Goal: Transaction & Acquisition: Purchase product/service

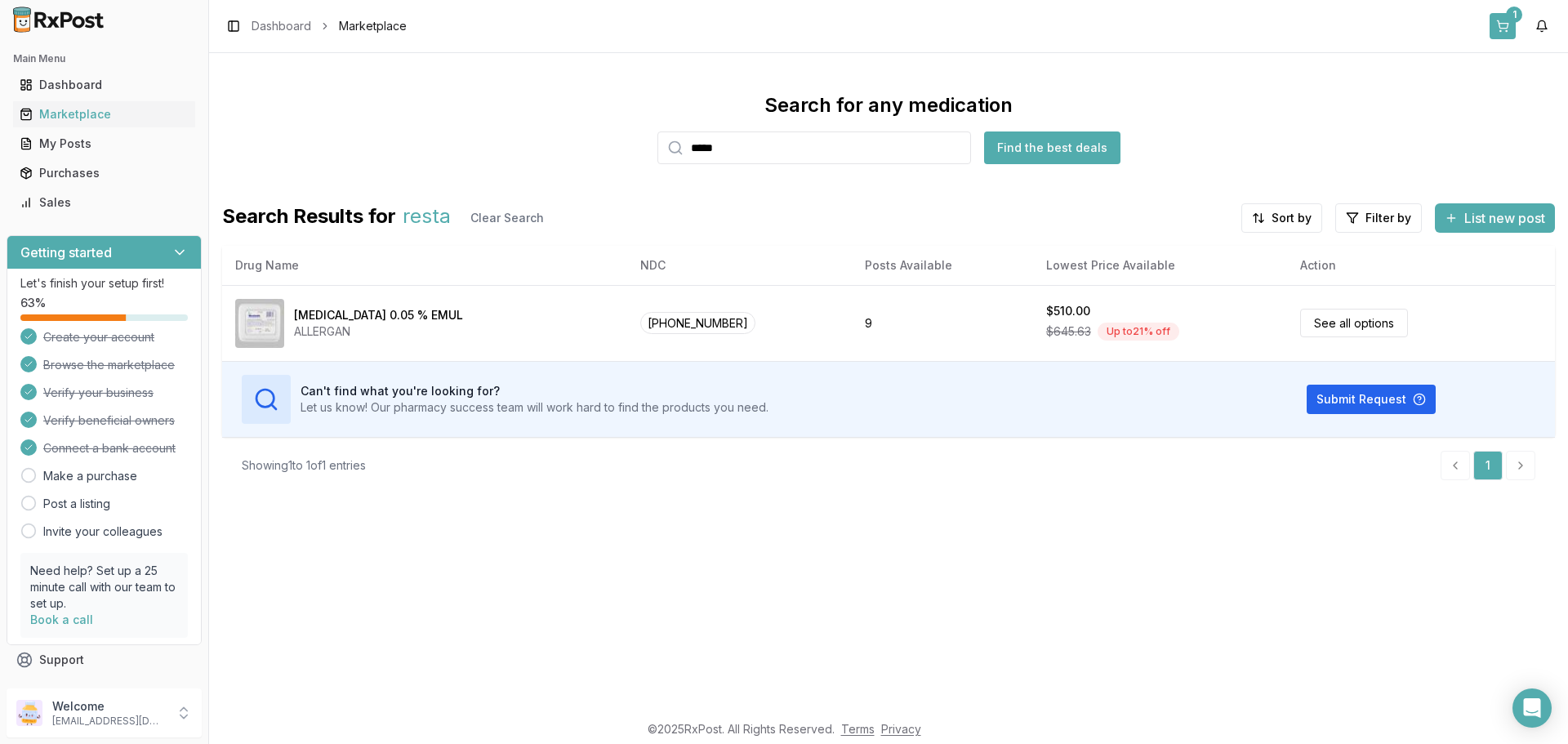
click at [1505, 25] on button "1" at bounding box center [1502, 26] width 26 height 26
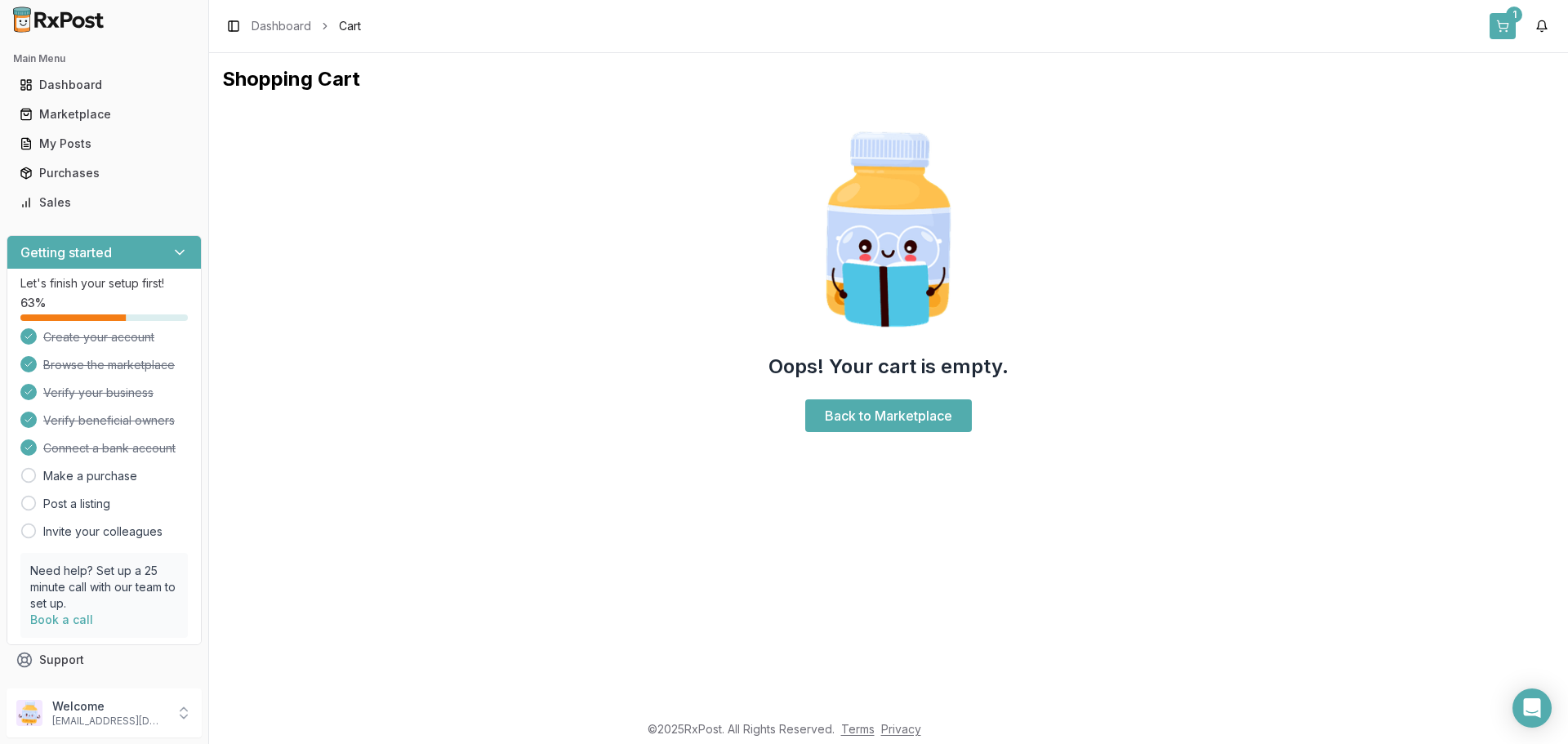
click at [1499, 28] on button "1" at bounding box center [1502, 26] width 26 height 26
click at [906, 412] on link "Back to Marketplace" at bounding box center [888, 416] width 167 height 32
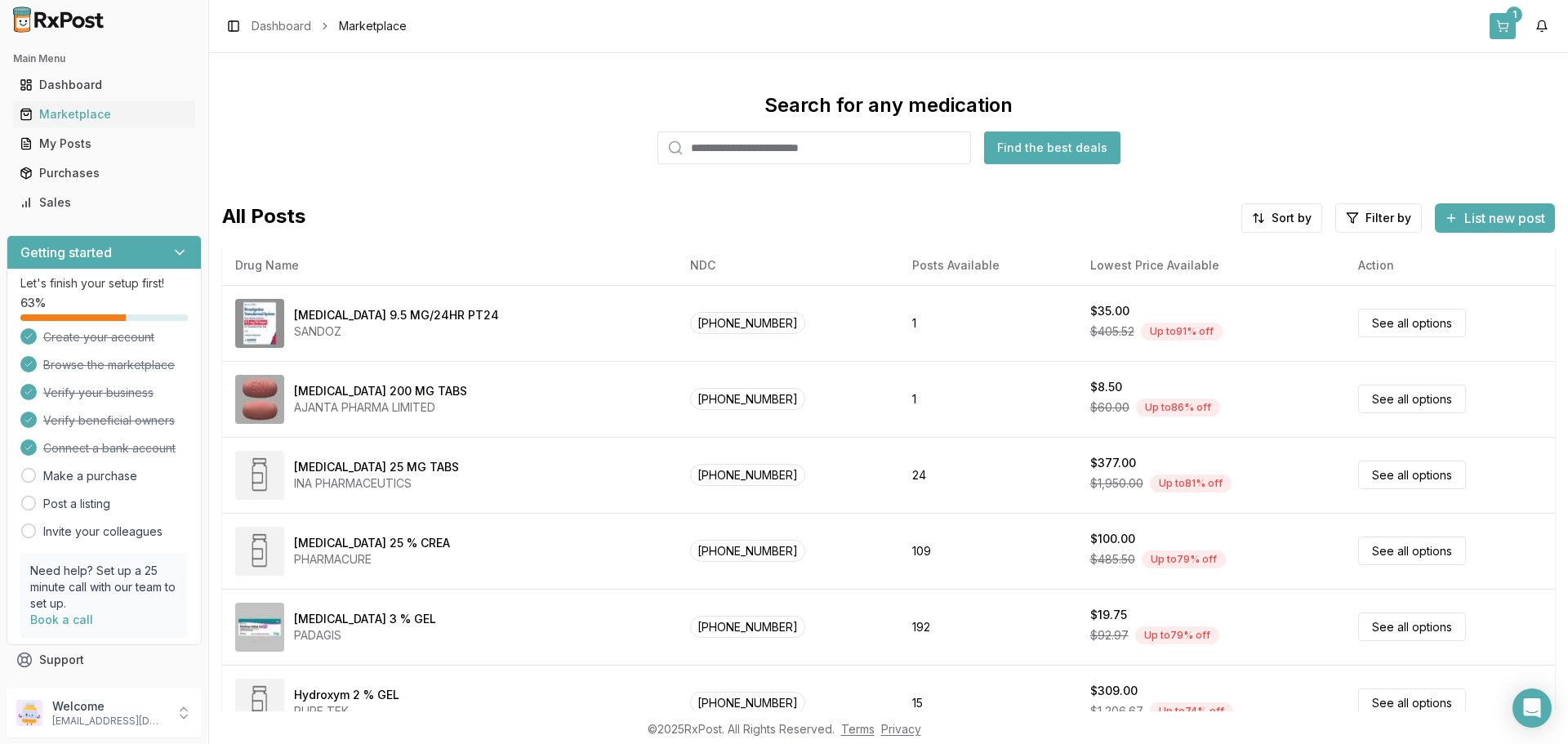
click at [1498, 28] on button "1" at bounding box center [1502, 26] width 26 height 26
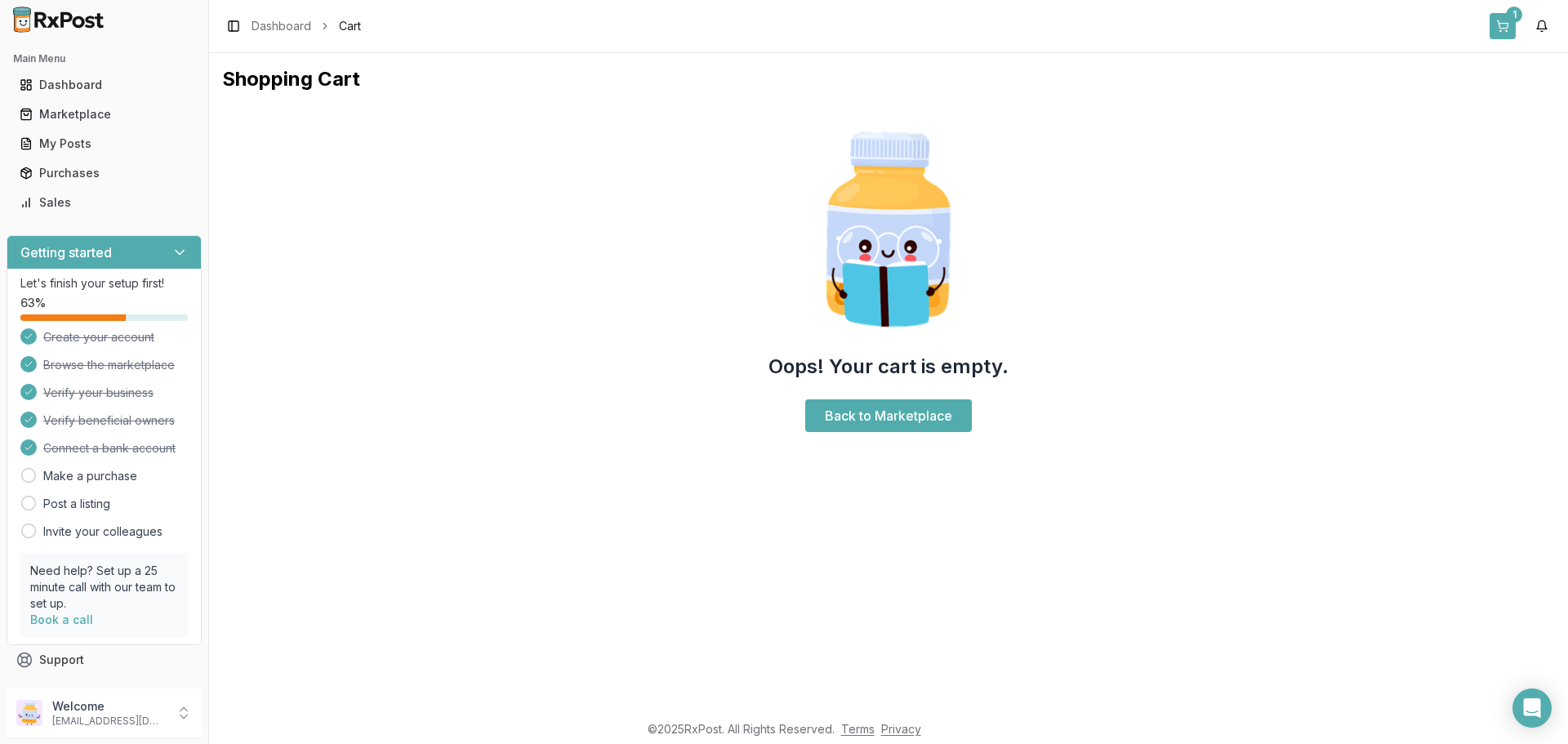
click at [1498, 28] on button "1" at bounding box center [1502, 26] width 26 height 26
click at [58, 82] on div "Dashboard" at bounding box center [104, 84] width 169 height 16
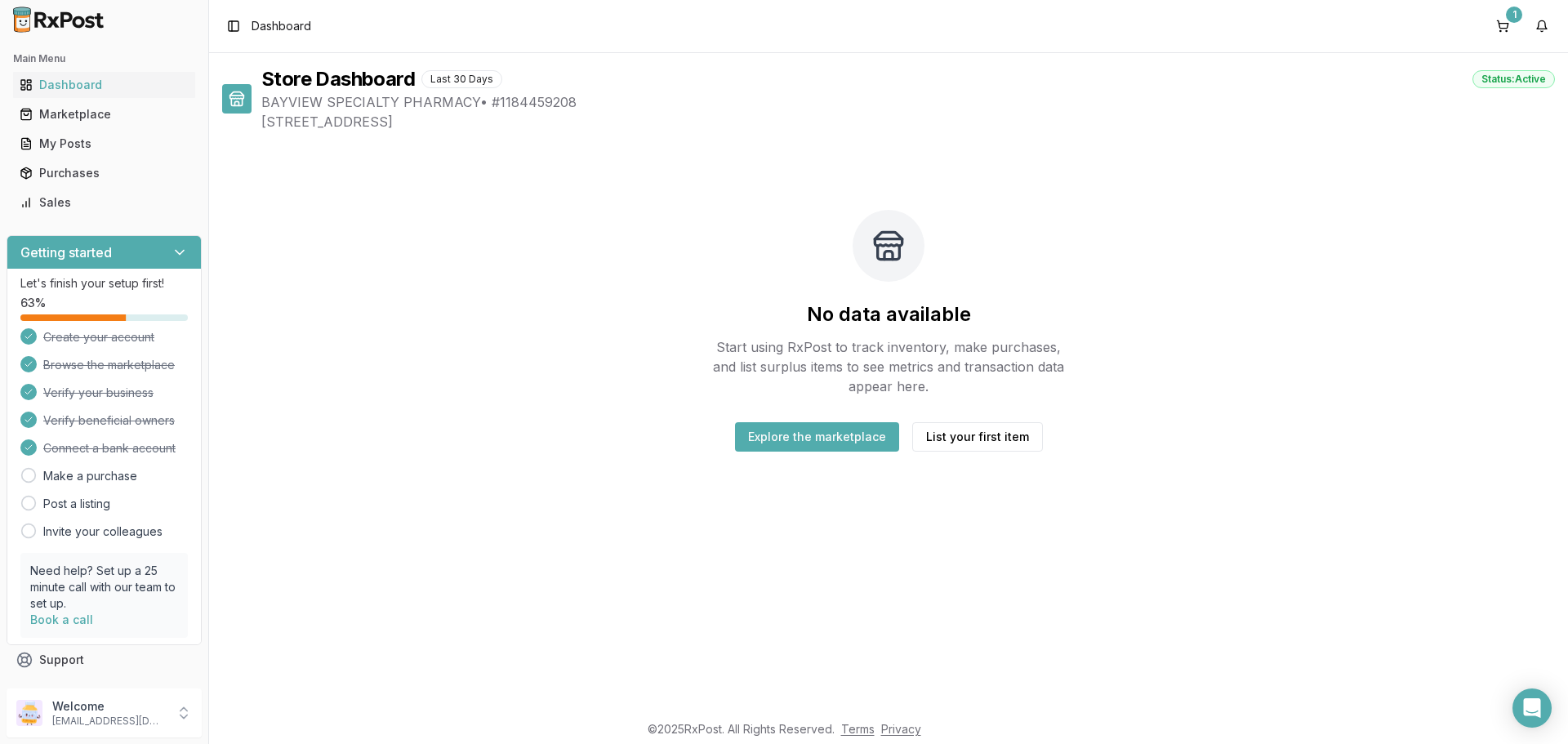
click at [788, 433] on button "Explore the marketplace" at bounding box center [817, 437] width 164 height 30
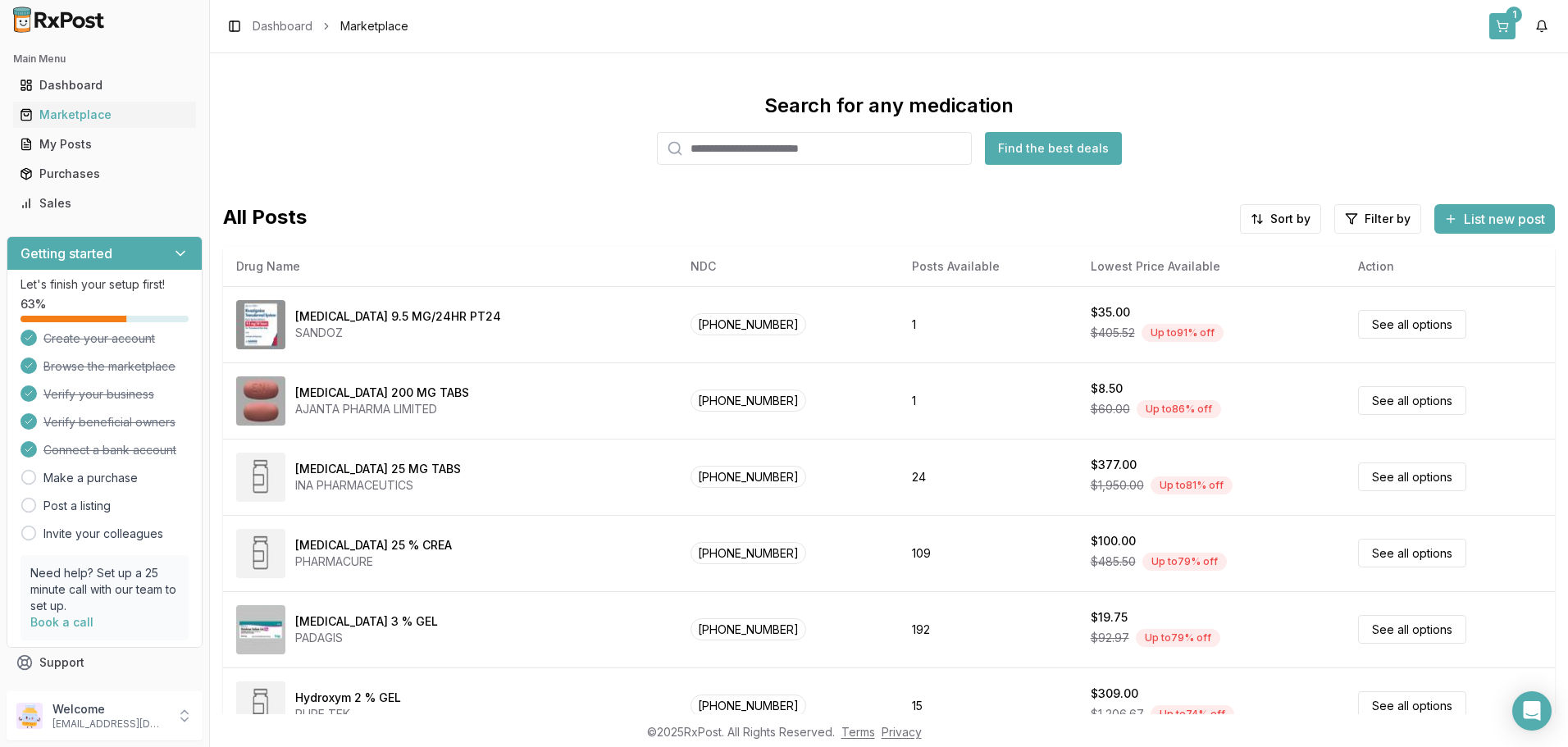
click at [1502, 24] on button "1" at bounding box center [1502, 26] width 26 height 26
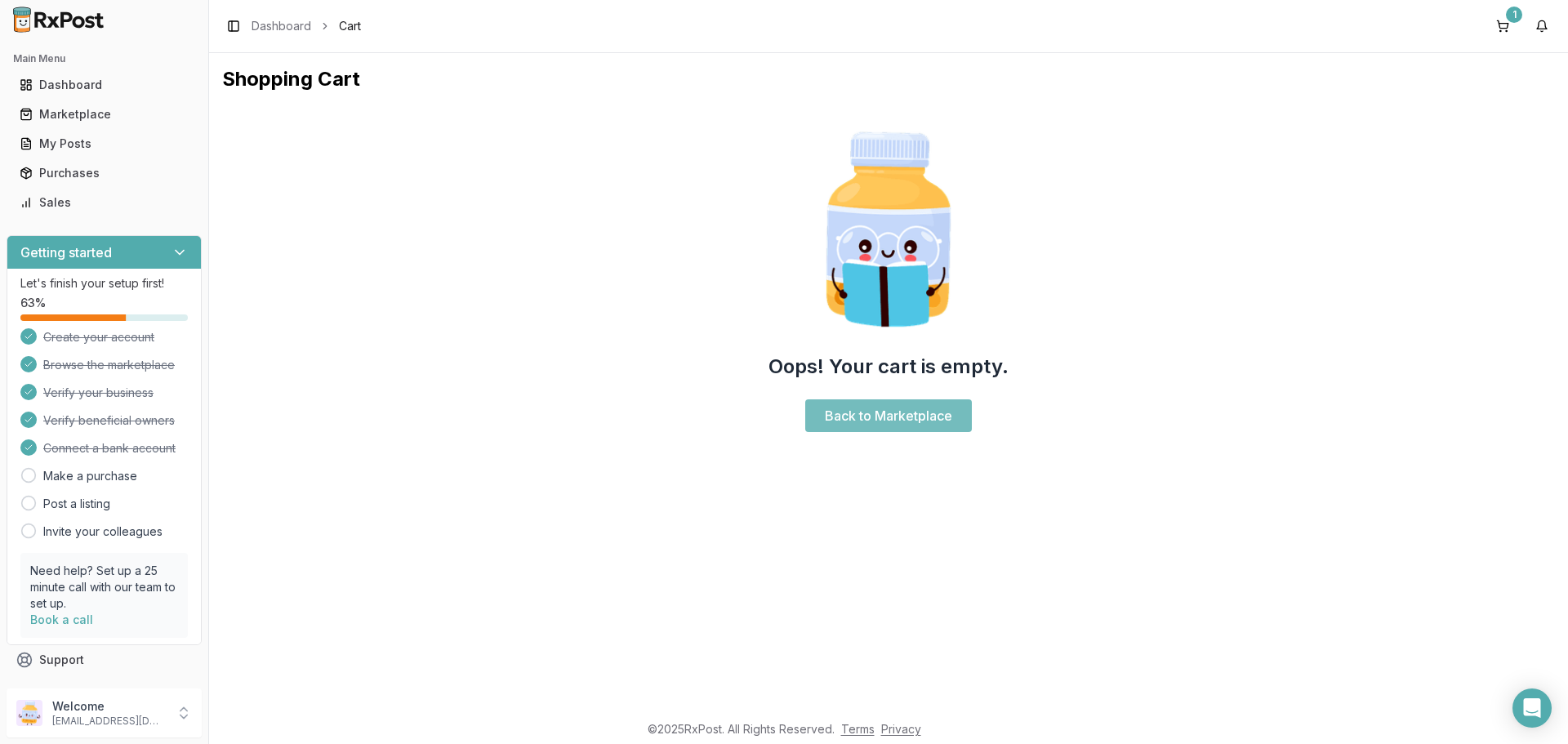
click at [932, 416] on link "Back to Marketplace" at bounding box center [888, 416] width 167 height 32
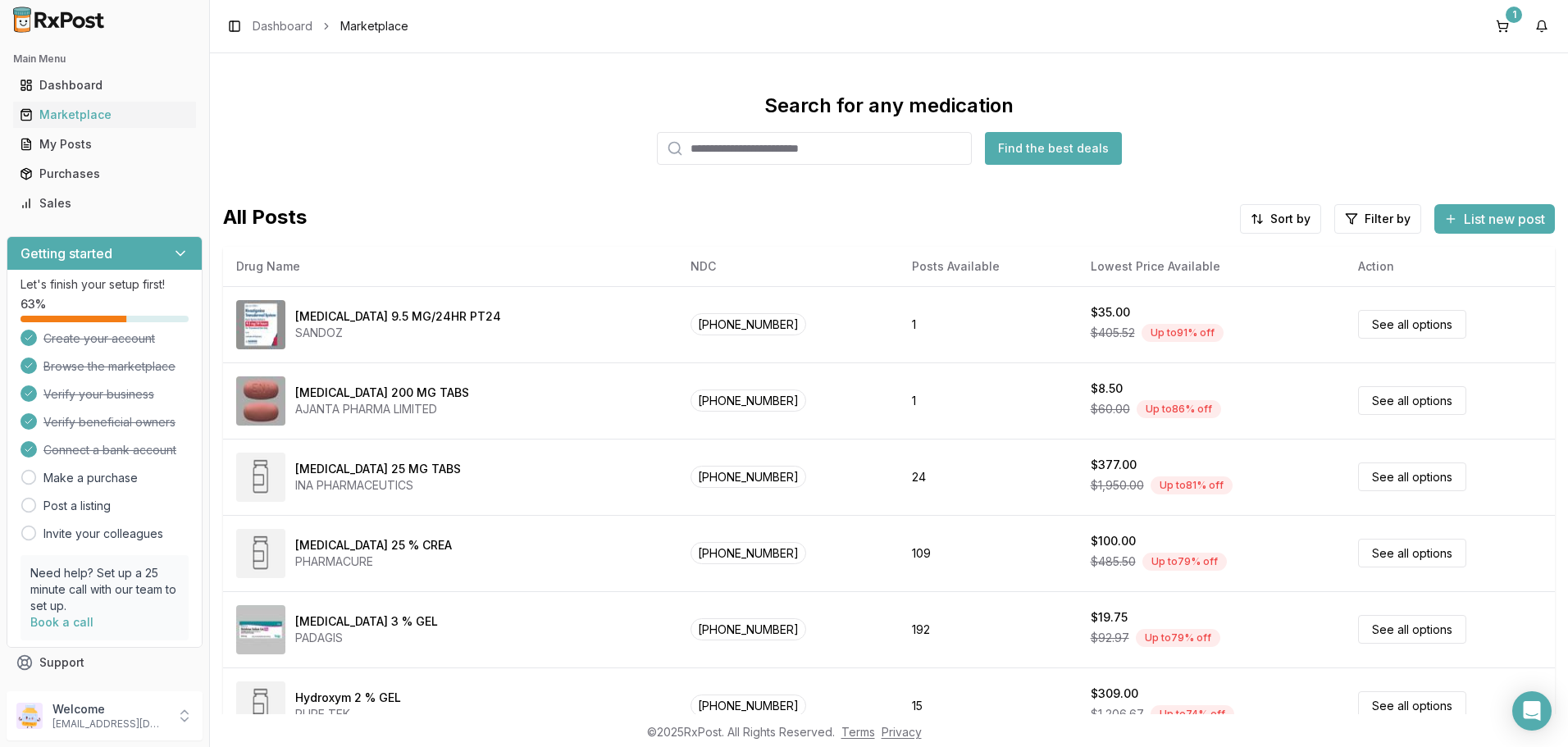
click at [776, 157] on input "search" at bounding box center [814, 148] width 315 height 33
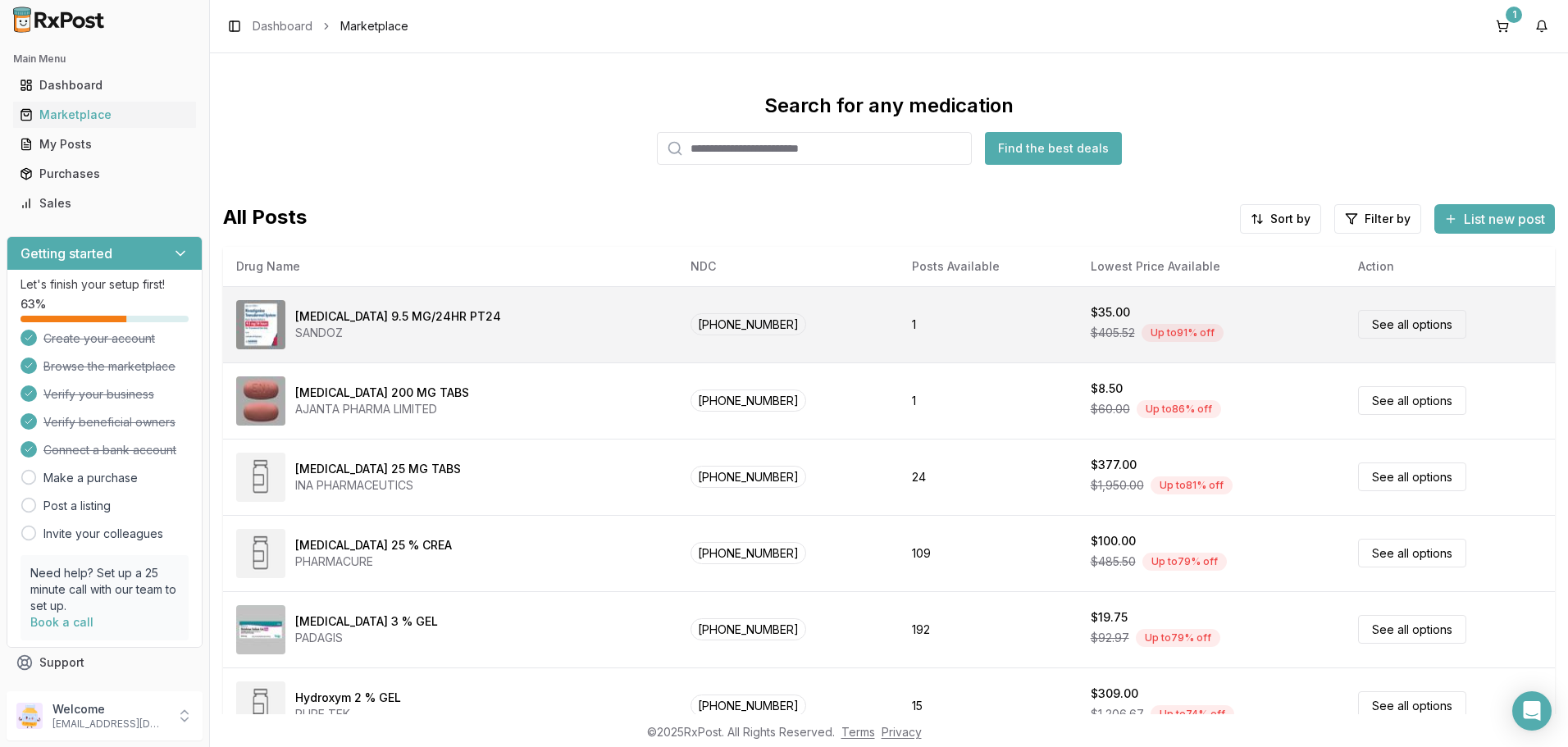
type input "*****"
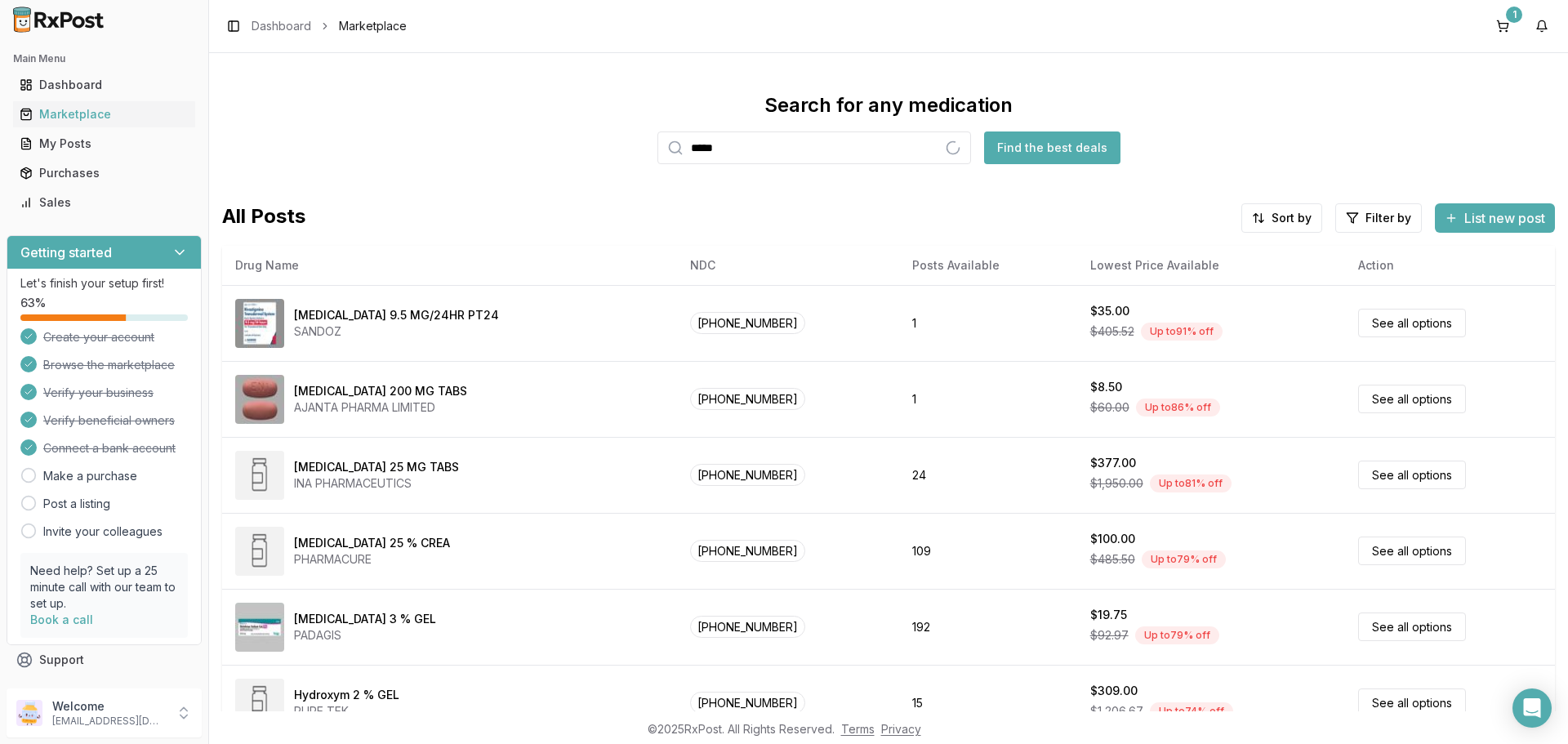
click at [1062, 148] on button "Find the best deals" at bounding box center [1052, 148] width 136 height 32
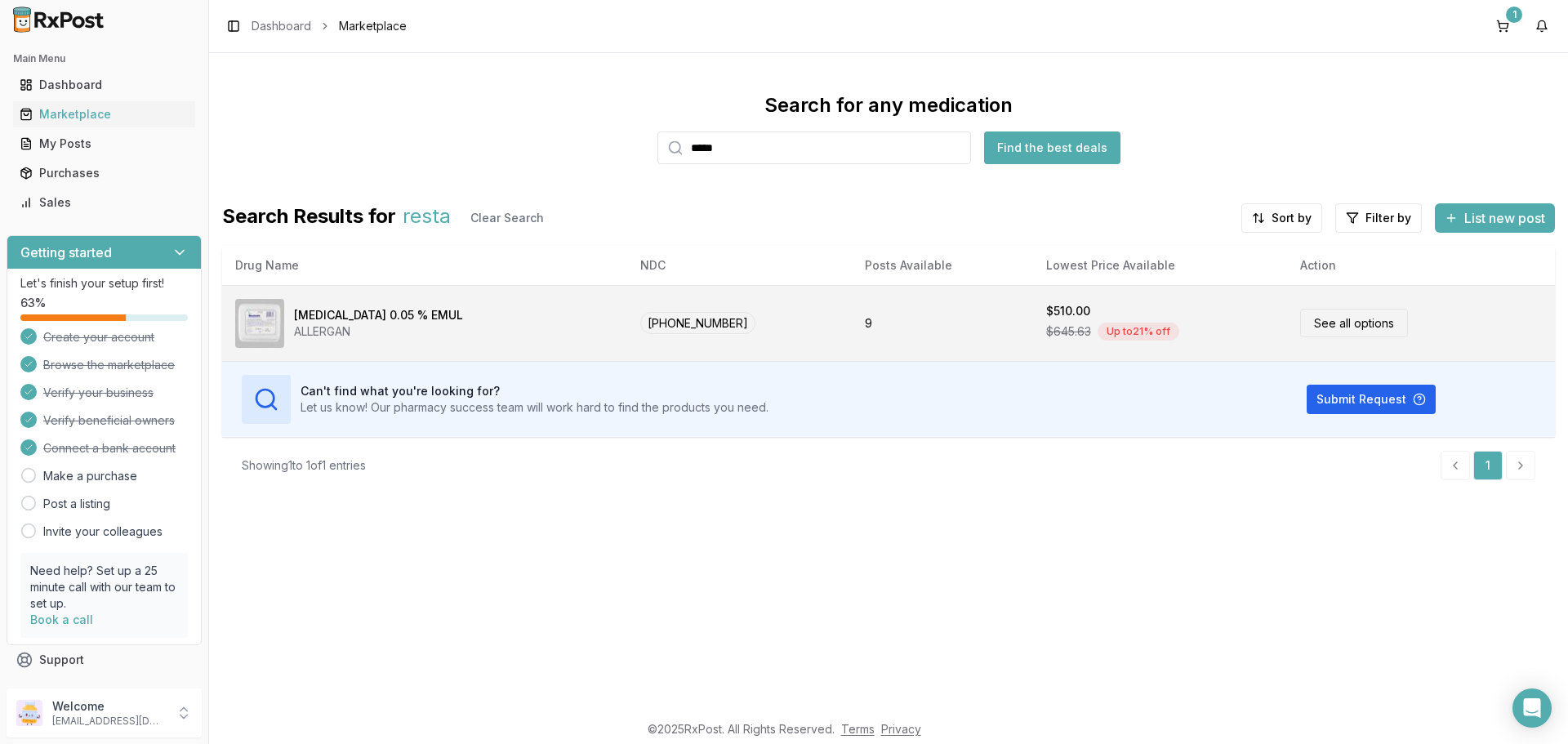
click at [1349, 323] on link "See all options" at bounding box center [1353, 323] width 108 height 29
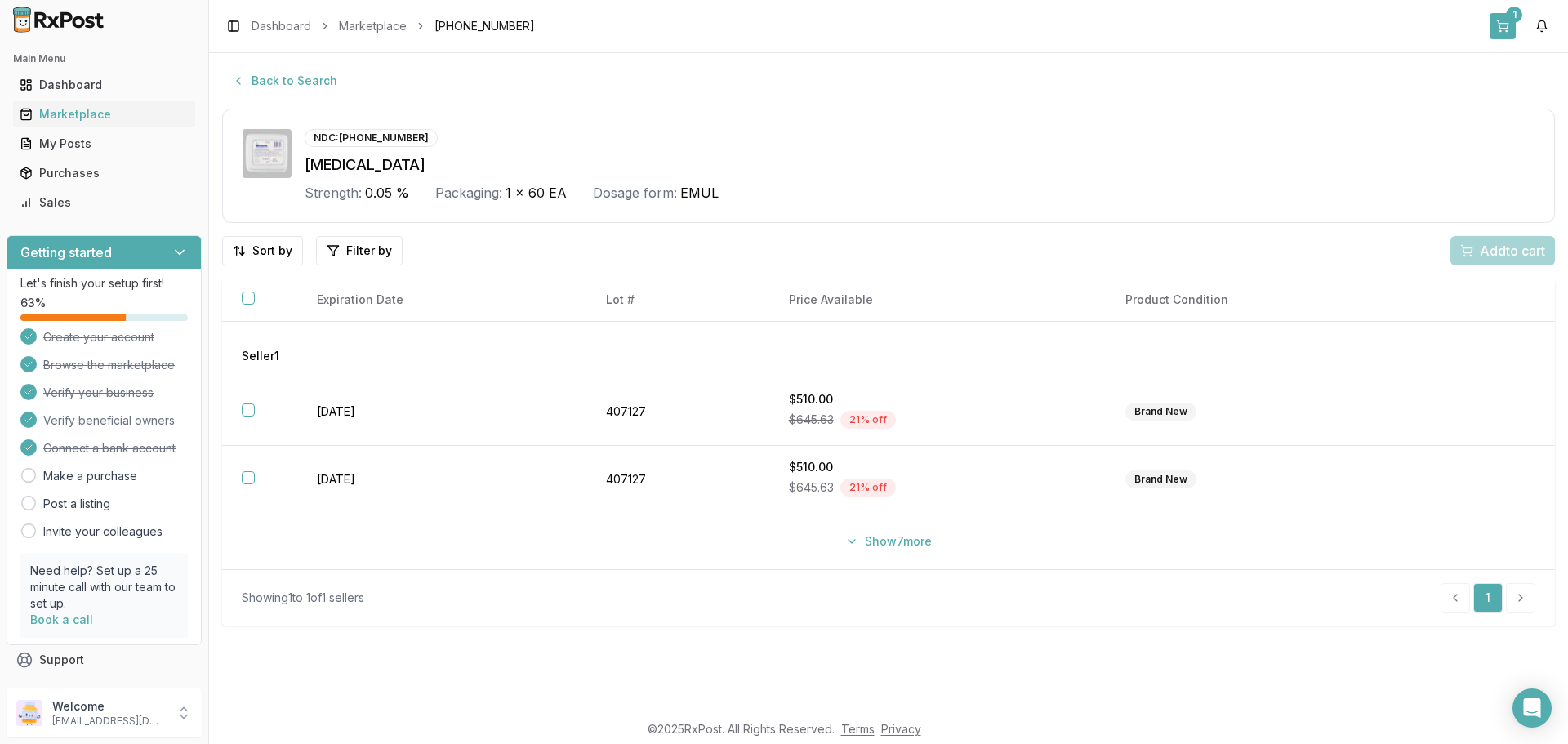
click at [1498, 27] on button "1" at bounding box center [1502, 26] width 26 height 26
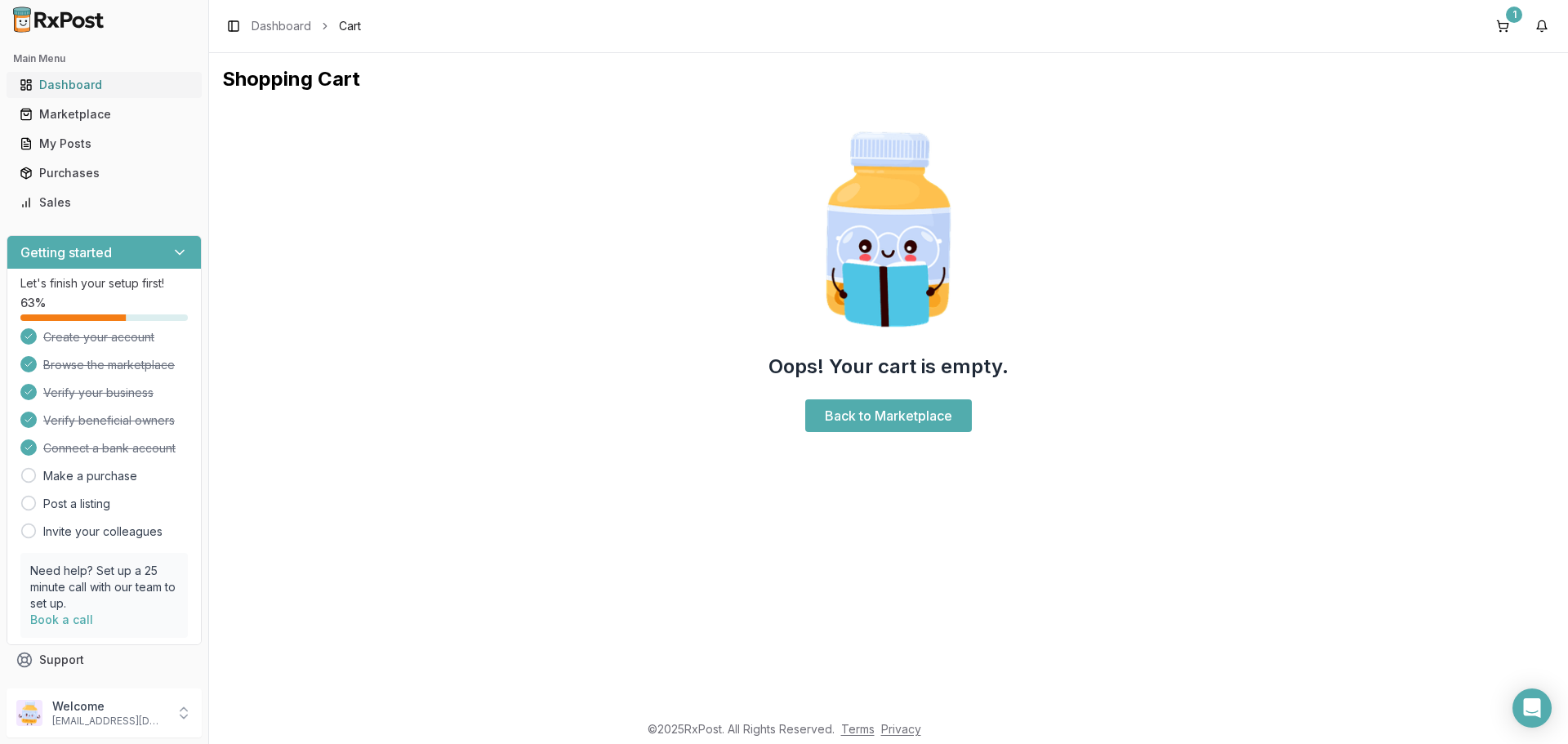
click at [49, 85] on div "Dashboard" at bounding box center [104, 84] width 169 height 16
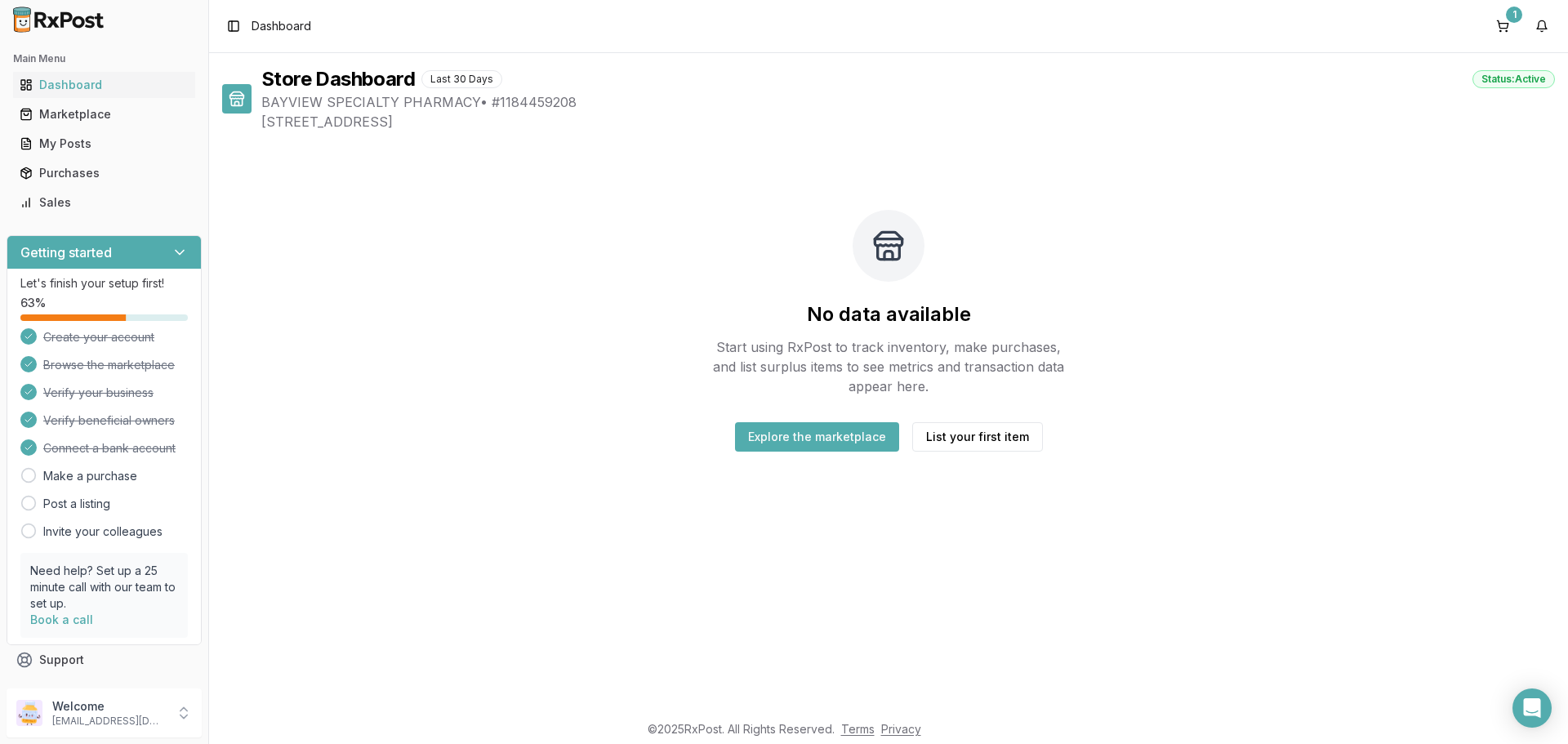
click at [835, 441] on button "Explore the marketplace" at bounding box center [817, 437] width 164 height 30
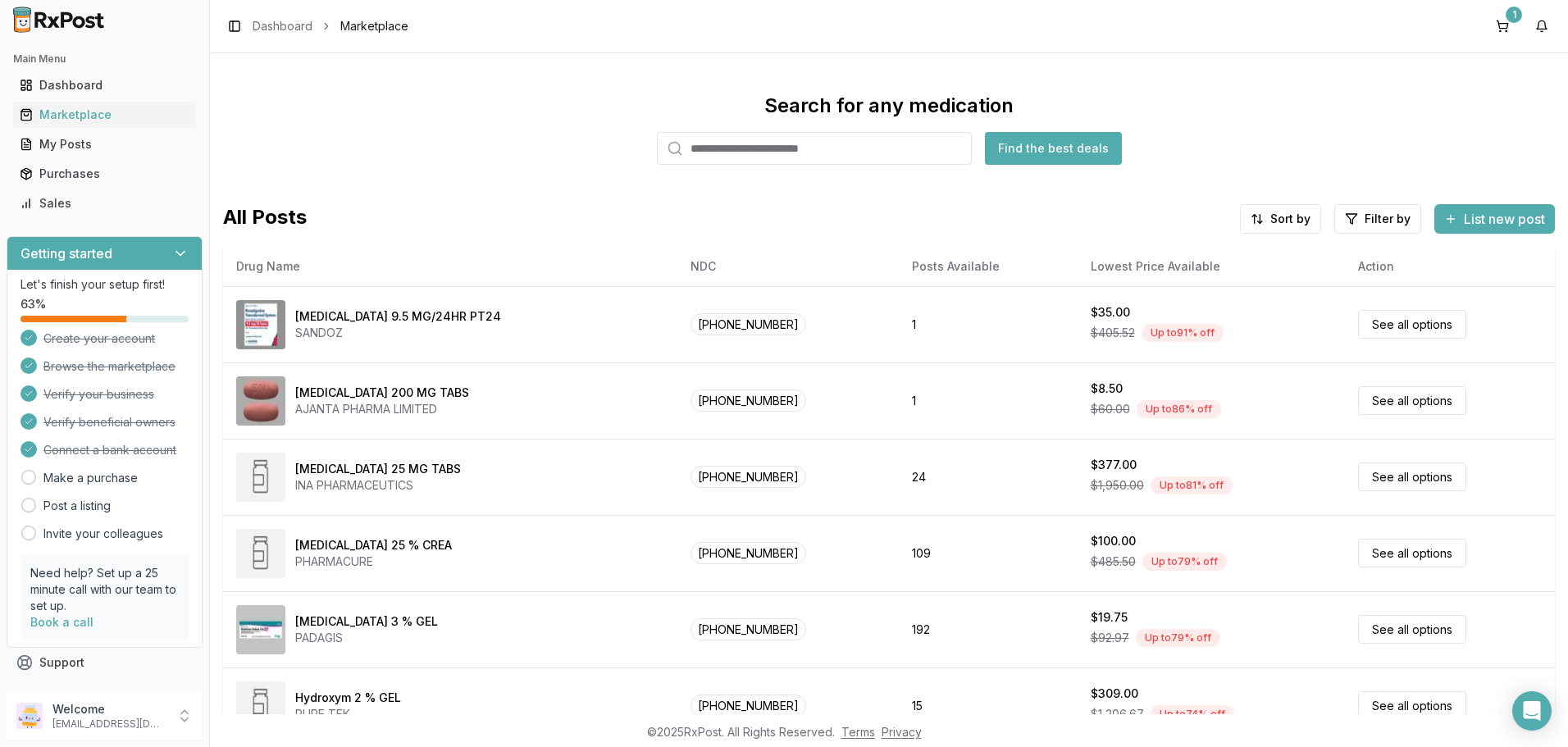
click at [727, 150] on input "search" at bounding box center [814, 148] width 315 height 33
type input "*****"
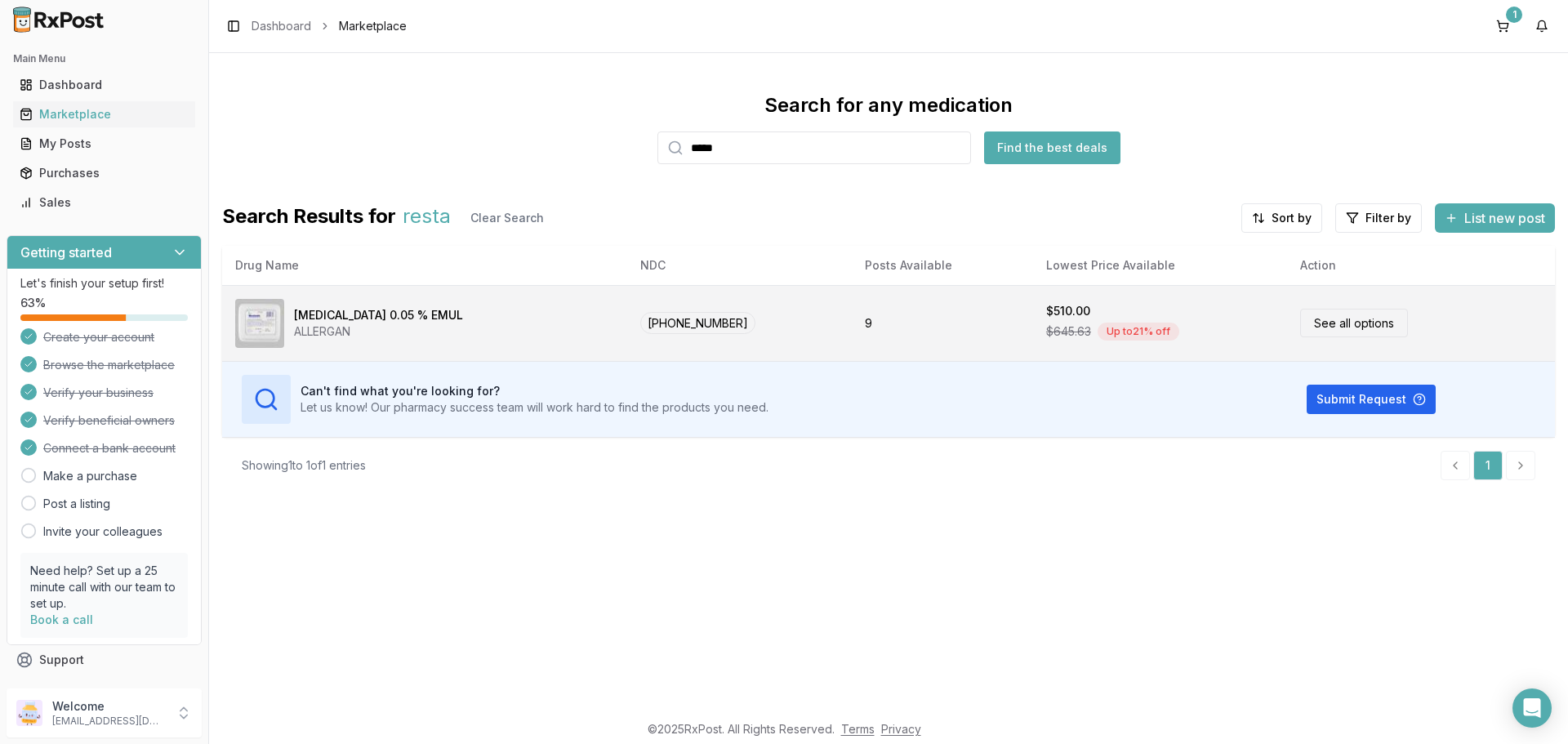
click at [1310, 326] on link "See all options" at bounding box center [1353, 323] width 108 height 29
